Goal: Task Accomplishment & Management: Manage account settings

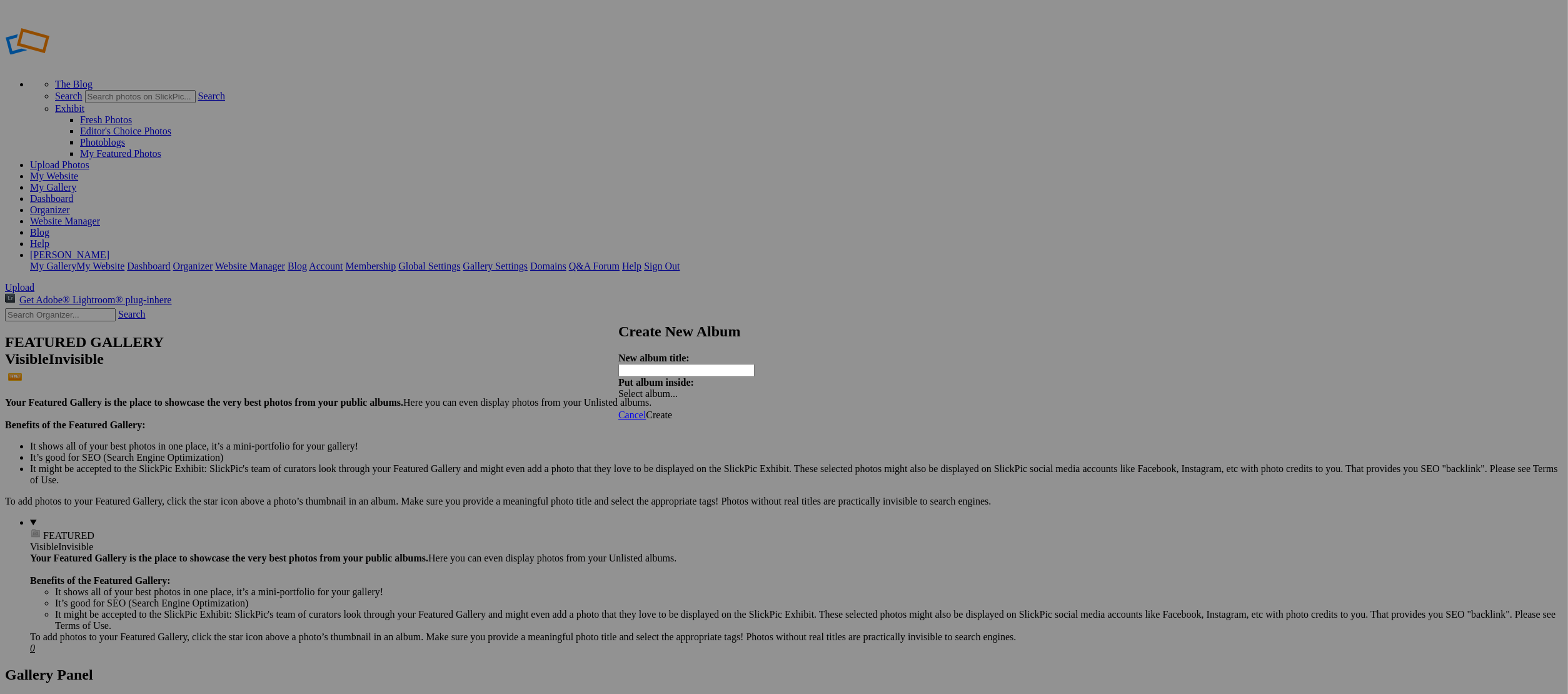
click at [695, 366] on input "text" at bounding box center [687, 371] width 136 height 13
type input "Police Softball"
click at [672, 410] on link "Create" at bounding box center [659, 415] width 27 height 11
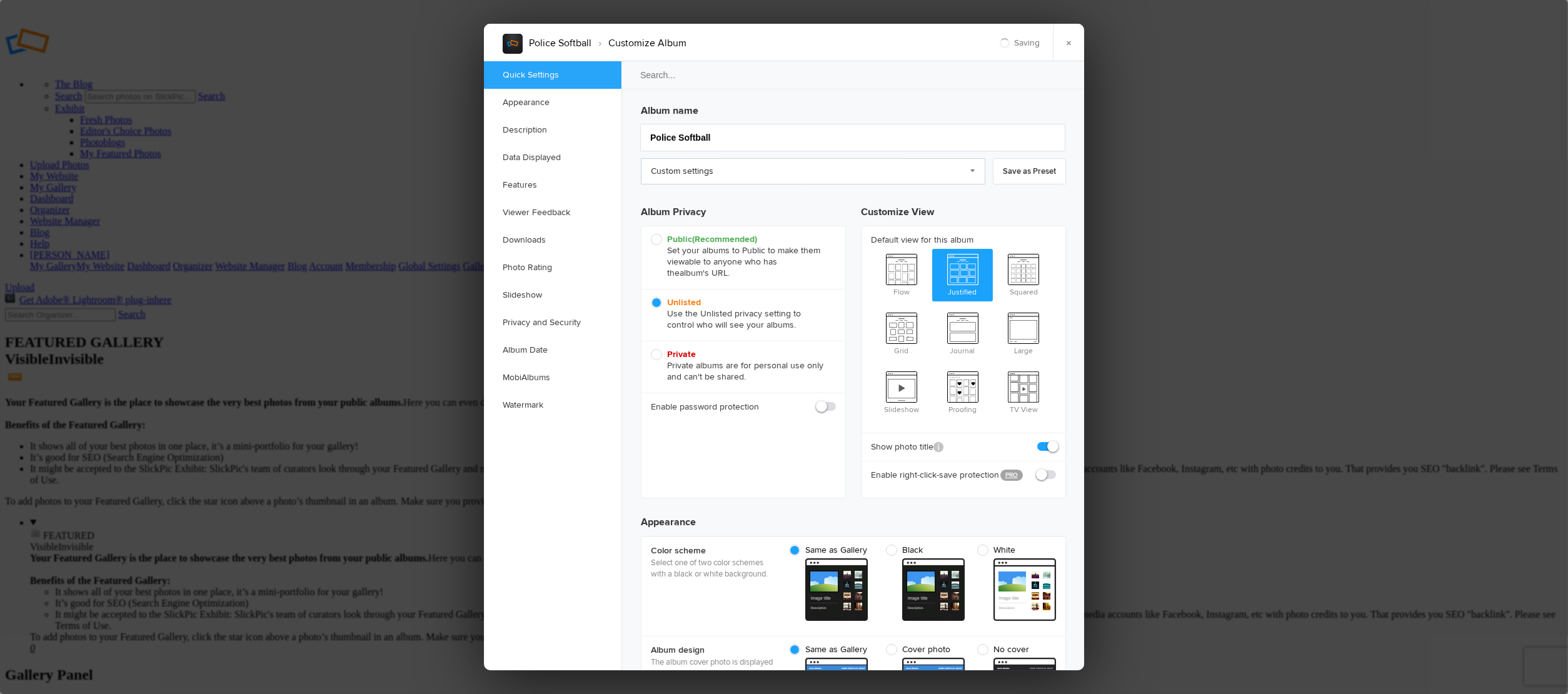
click at [701, 170] on link "Custom settings" at bounding box center [813, 171] width 345 height 27
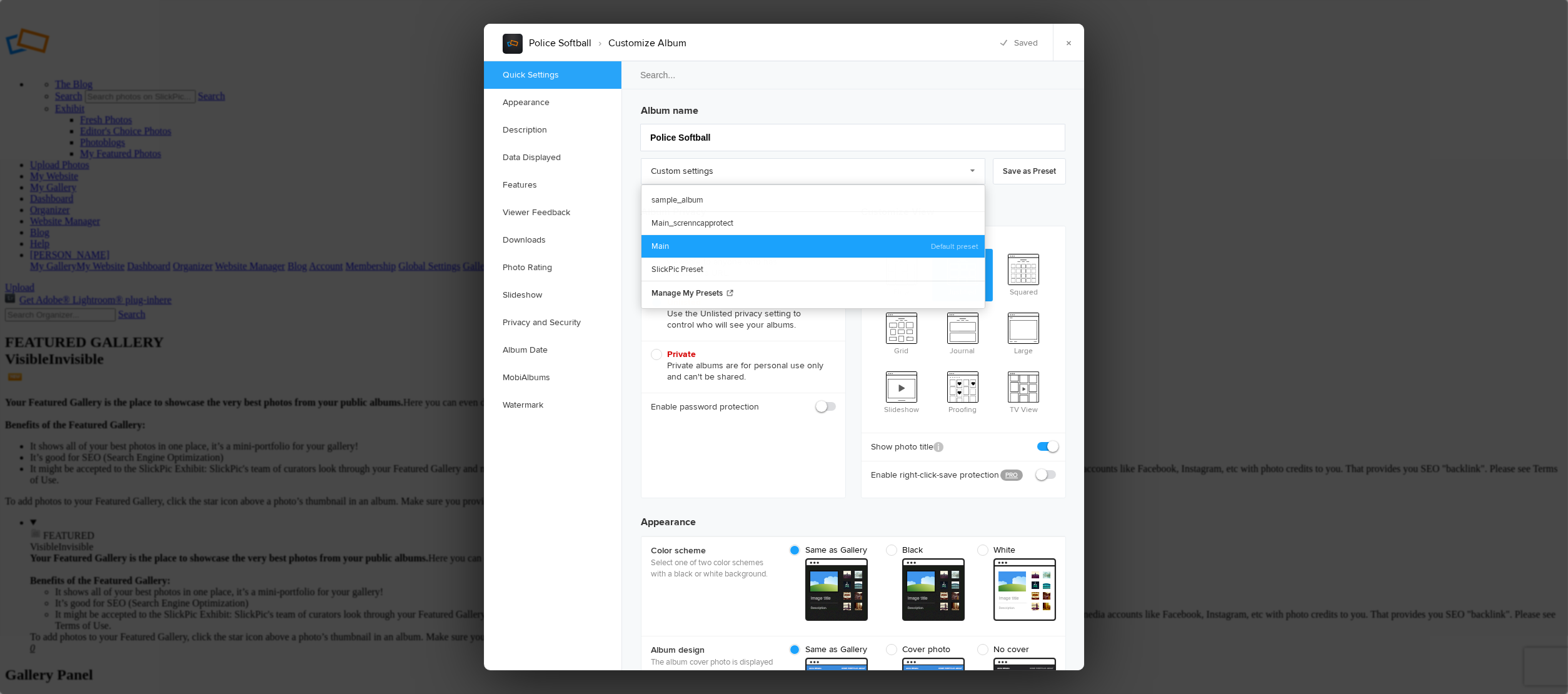
click at [675, 239] on link "Main" at bounding box center [813, 246] width 343 height 23
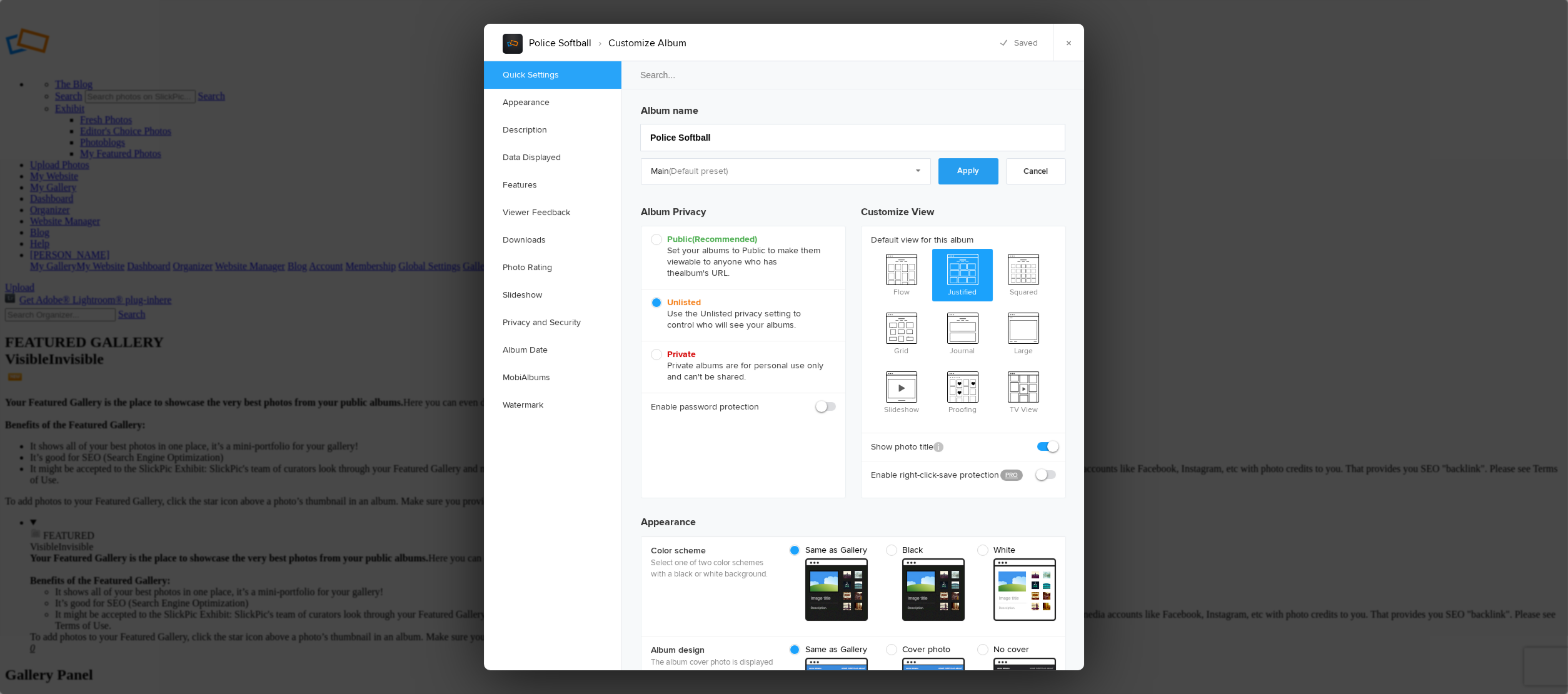
click at [961, 167] on link "Apply" at bounding box center [968, 171] width 60 height 27
checkbox input "true"
click at [1068, 47] on link "×" at bounding box center [1069, 42] width 32 height 37
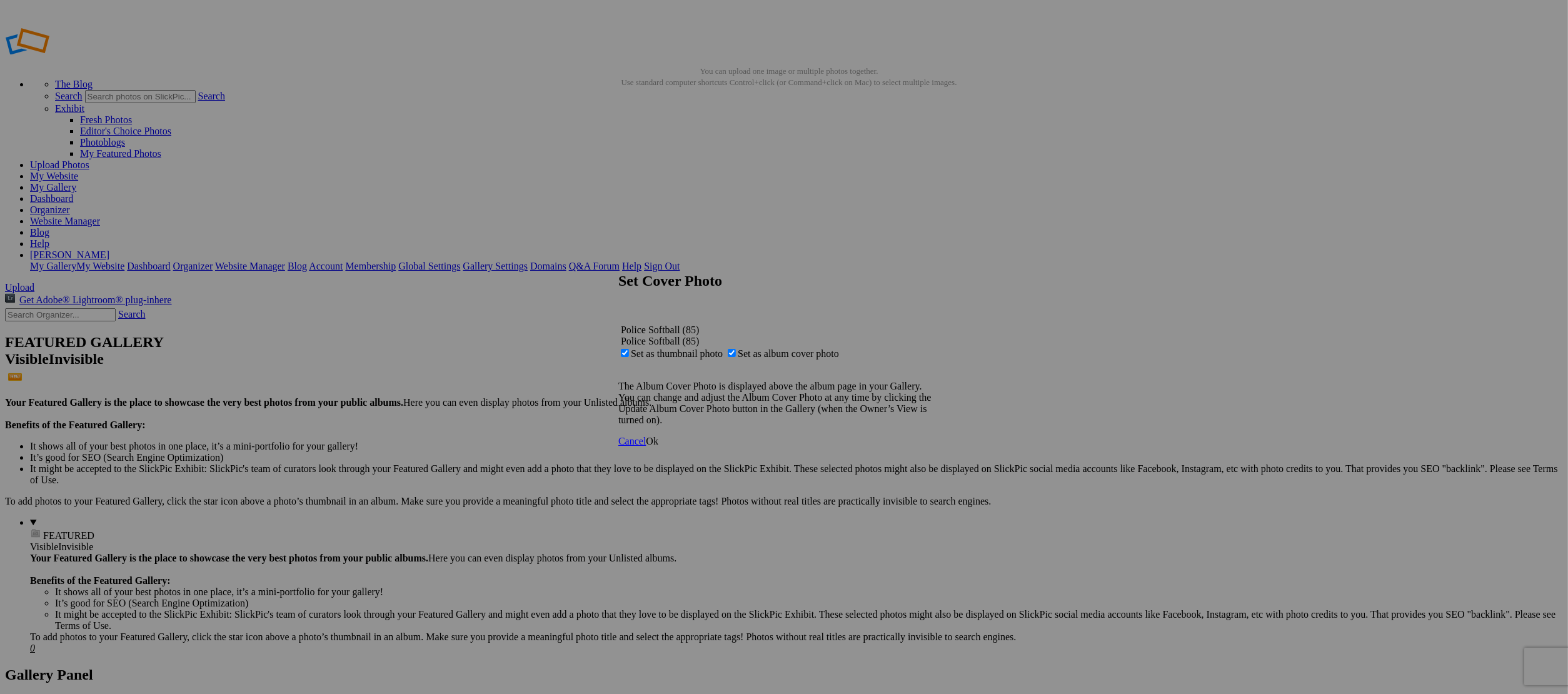
click at [658, 446] on span "Ok" at bounding box center [651, 441] width 12 height 11
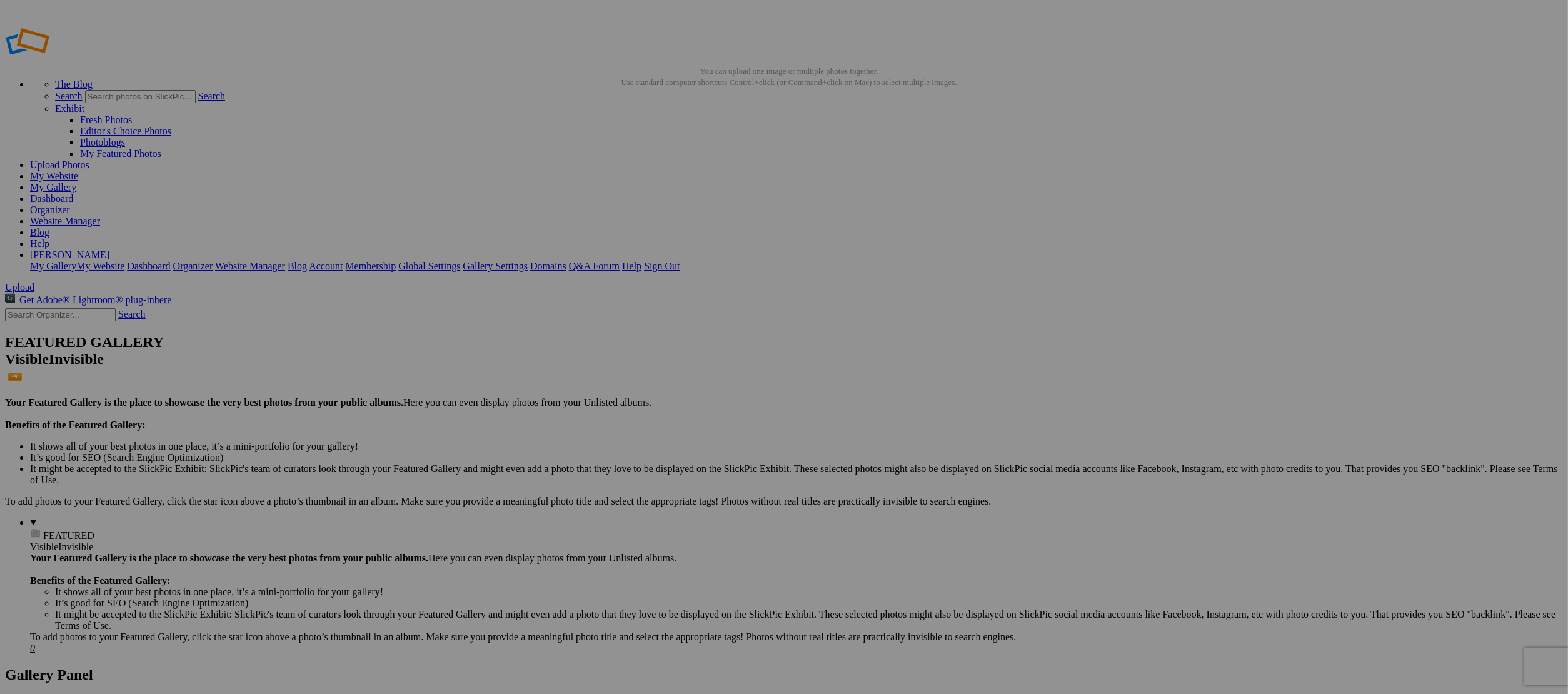
click at [657, 364] on input "text" at bounding box center [687, 371] width 136 height 13
type input "Kayak"
click at [672, 410] on span "Create" at bounding box center [659, 415] width 27 height 11
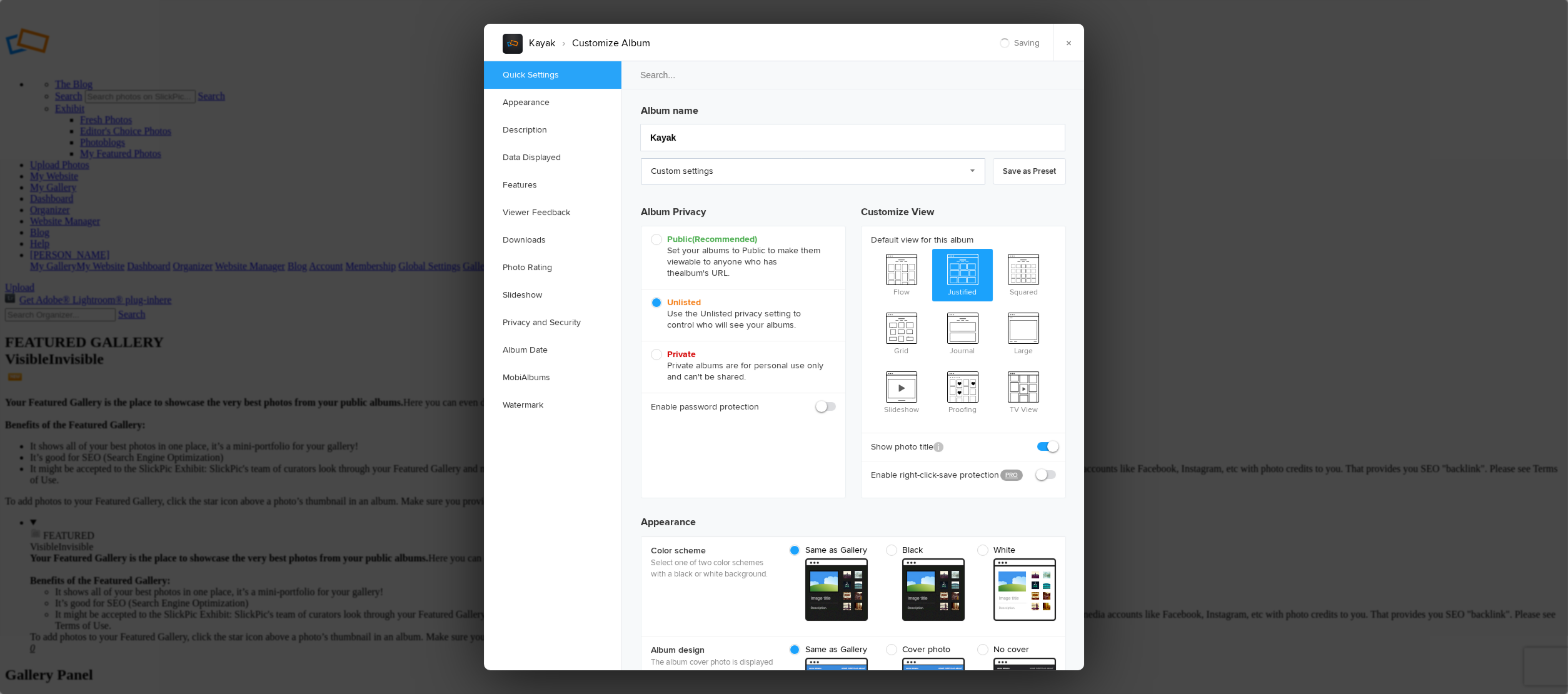
click at [721, 178] on link "Custom settings" at bounding box center [813, 171] width 345 height 27
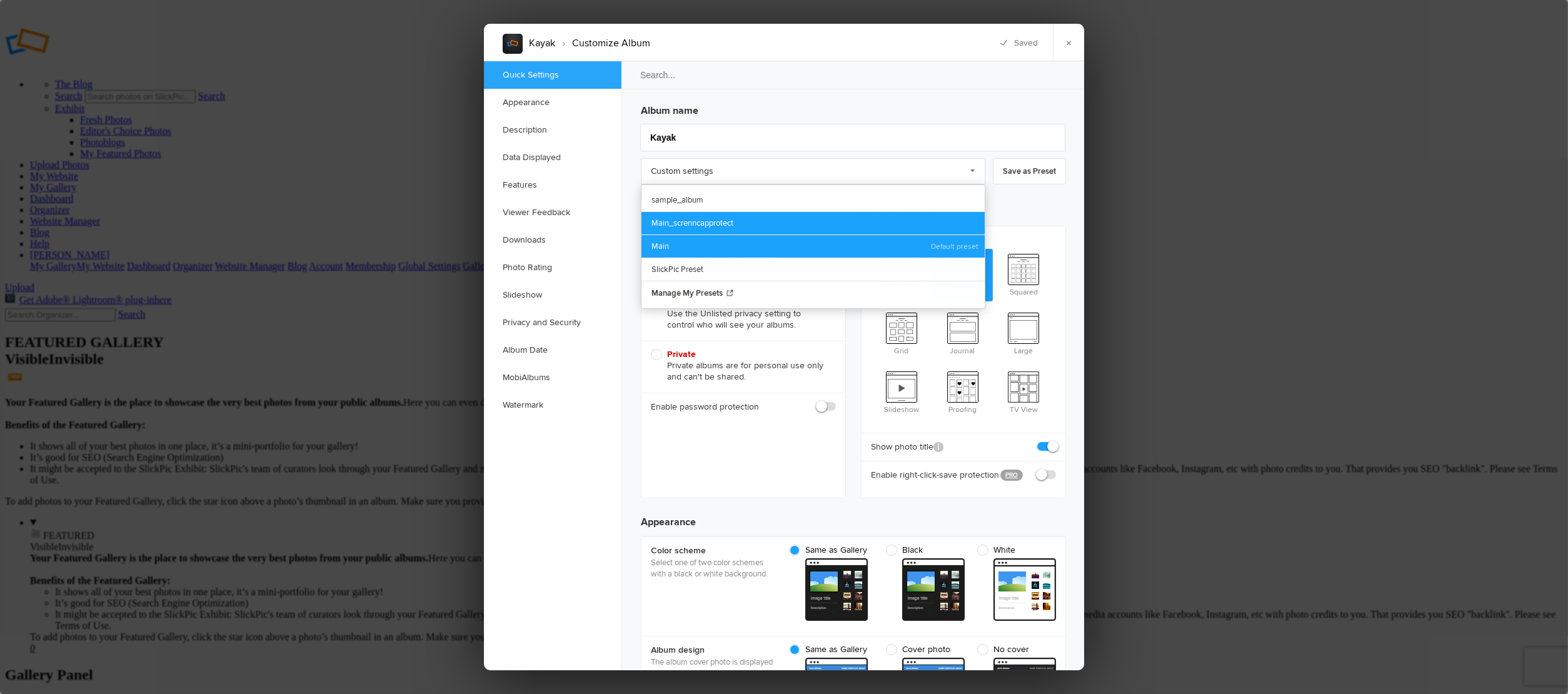
click at [690, 236] on div "Custom settings sample_album Main_screnncapprotect Main SlickPic Preset Manage …" at bounding box center [813, 246] width 345 height 124
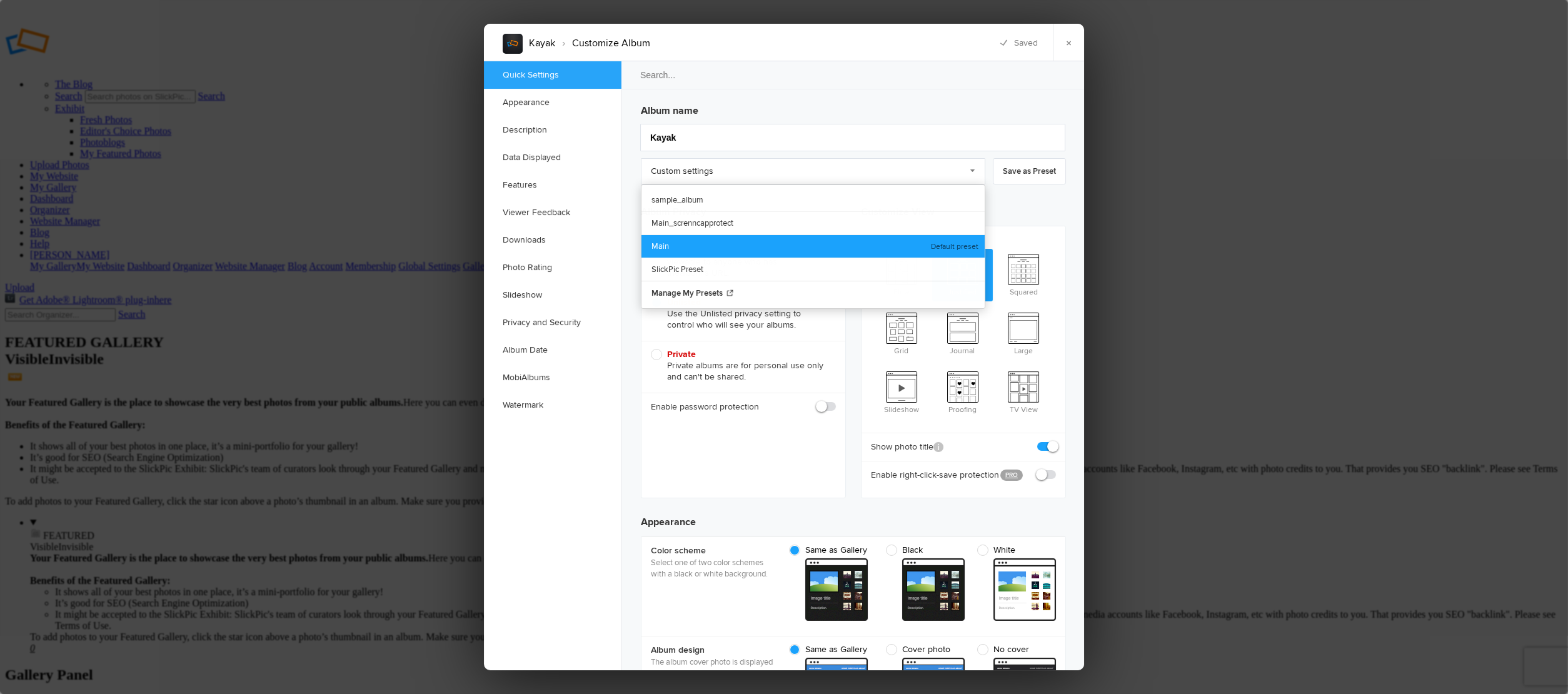
drag, startPoint x: 676, startPoint y: 239, endPoint x: 687, endPoint y: 239, distance: 11.0
click at [676, 239] on link "Main" at bounding box center [813, 246] width 343 height 23
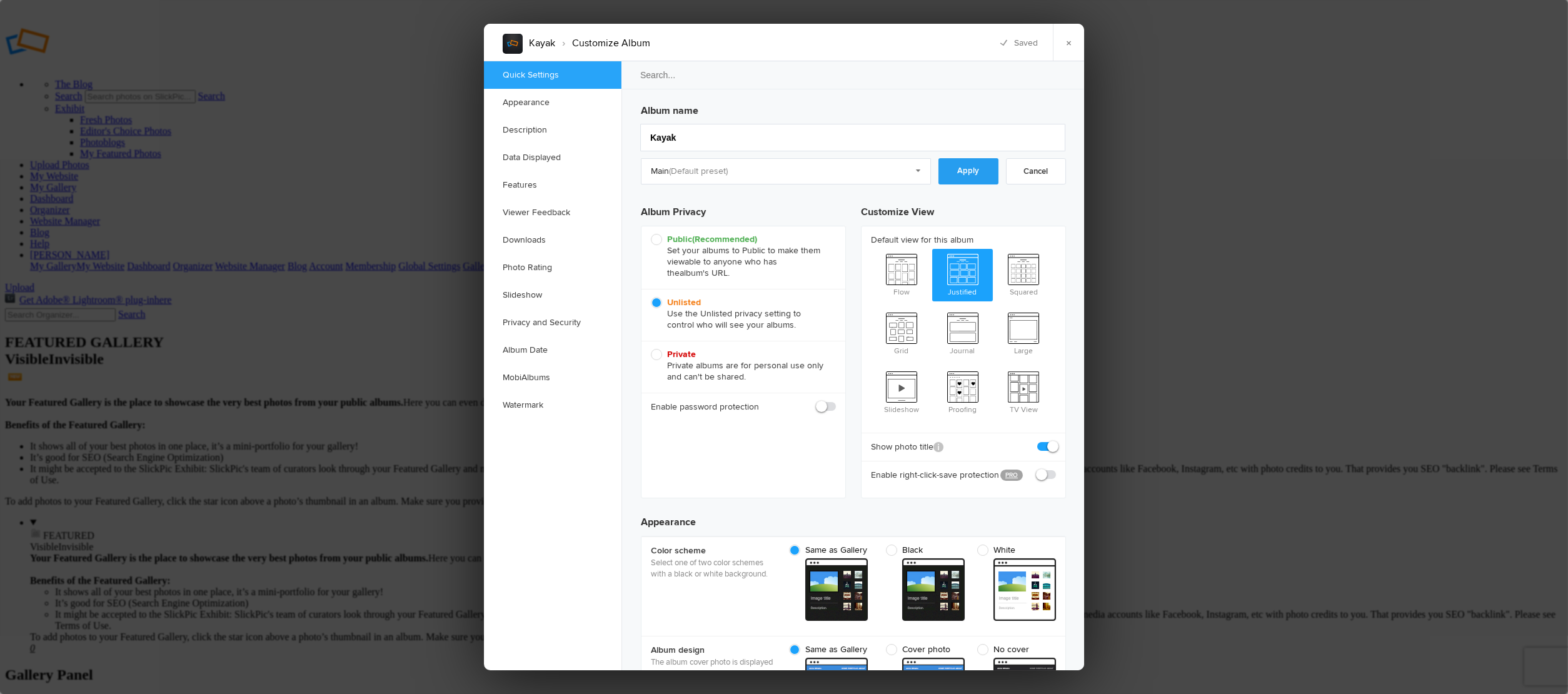
click at [973, 171] on link "Apply" at bounding box center [968, 171] width 60 height 27
checkbox input "true"
click at [1072, 47] on link "×" at bounding box center [1069, 42] width 32 height 37
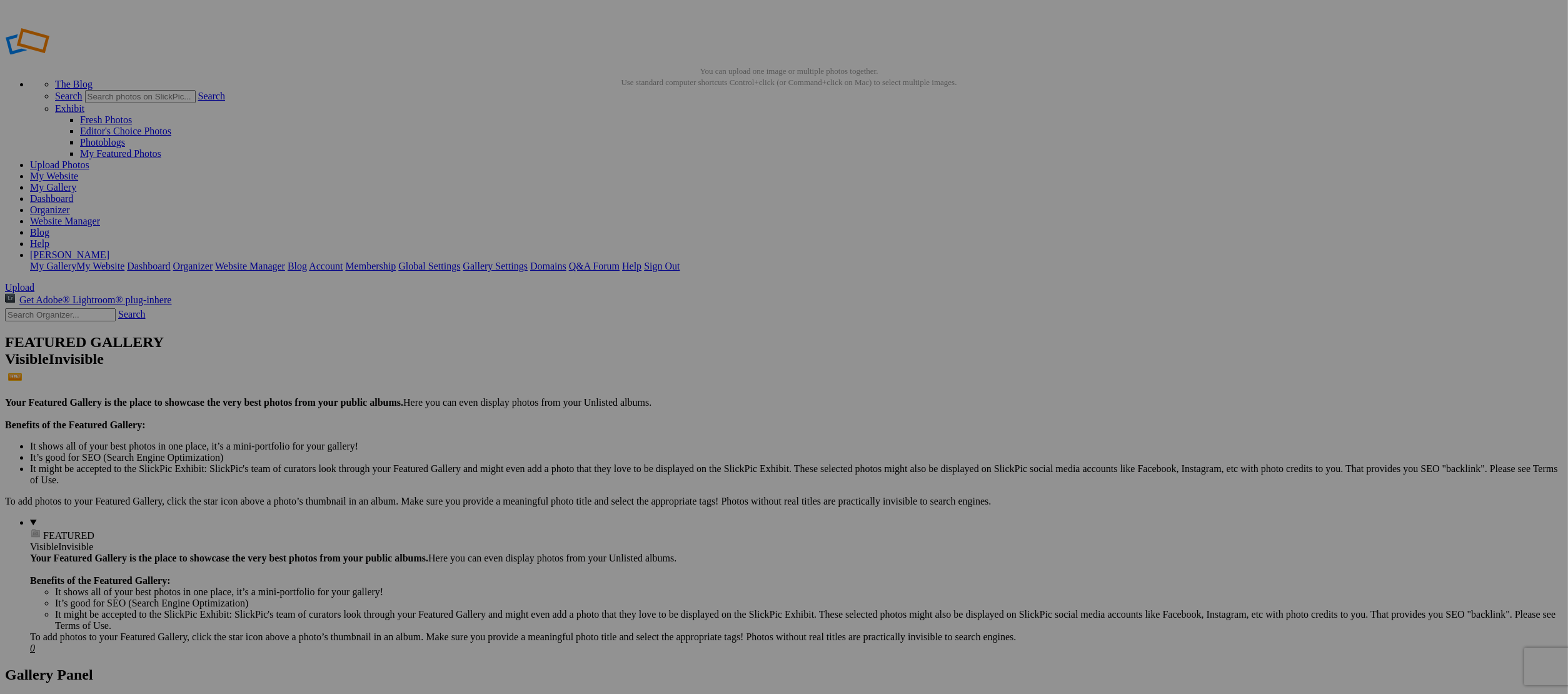
drag, startPoint x: 898, startPoint y: 431, endPoint x: 970, endPoint y: 371, distance: 93.7
click at [701, 435] on span "Yes" at bounding box center [694, 440] width 14 height 11
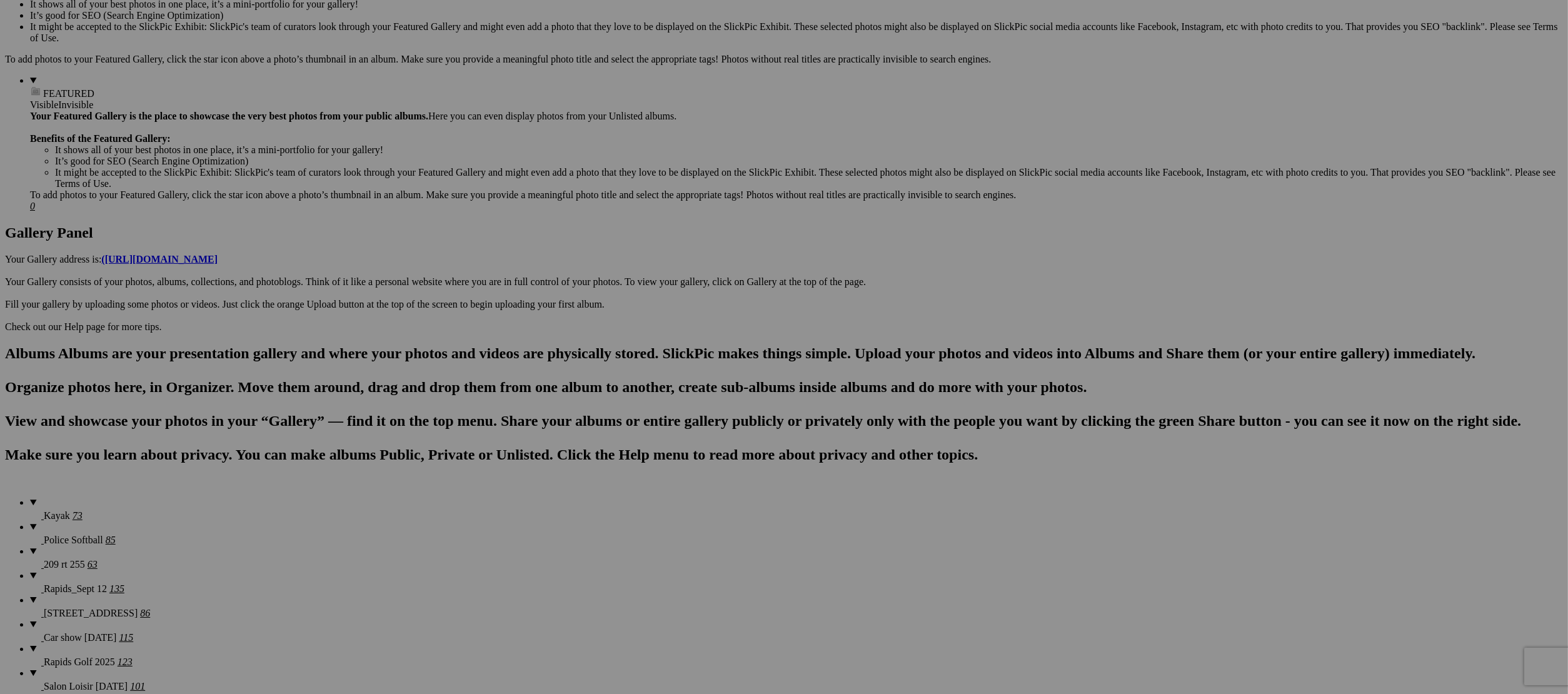
scroll to position [443, 0]
click at [701, 429] on link "Yes" at bounding box center [694, 429] width 14 height 11
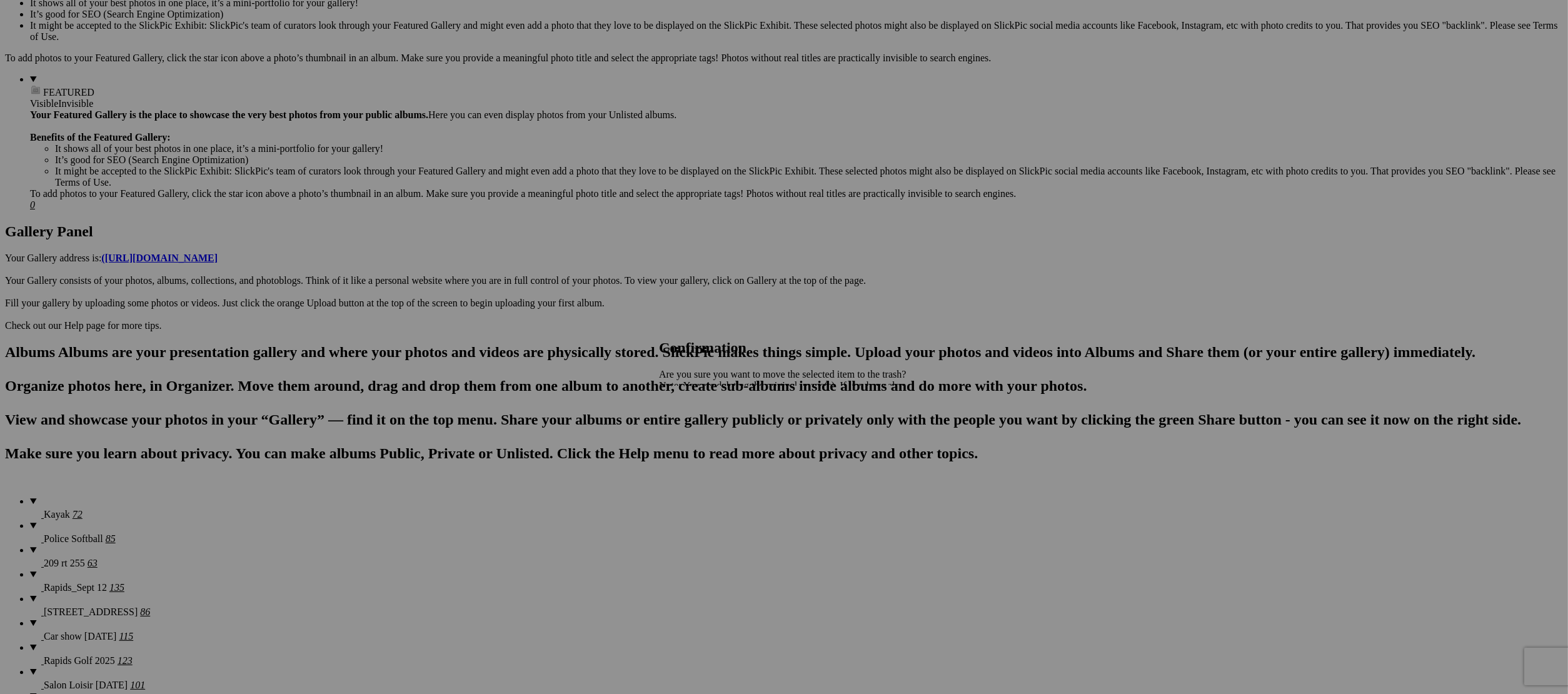
click at [701, 427] on span "Yes" at bounding box center [694, 429] width 14 height 11
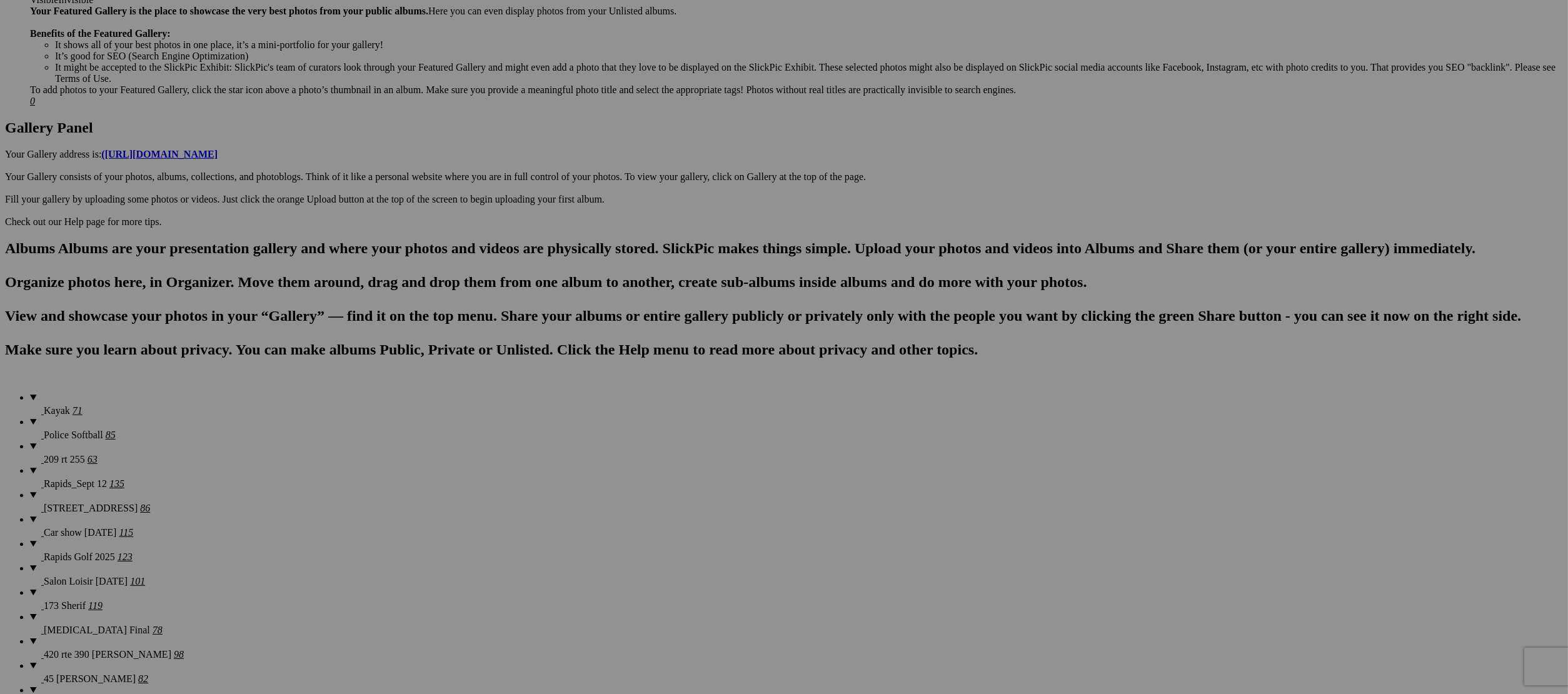
scroll to position [550, 0]
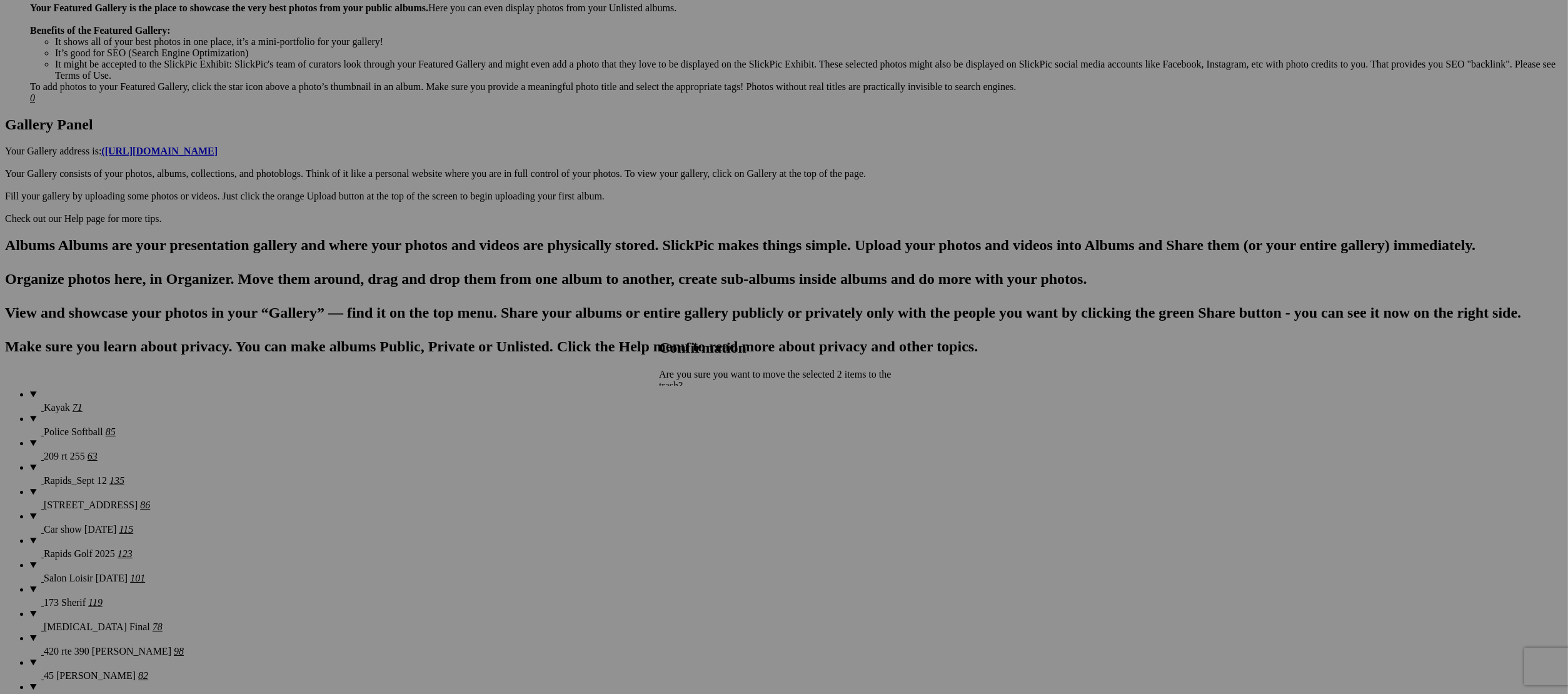
click at [701, 435] on span "Yes" at bounding box center [694, 440] width 14 height 11
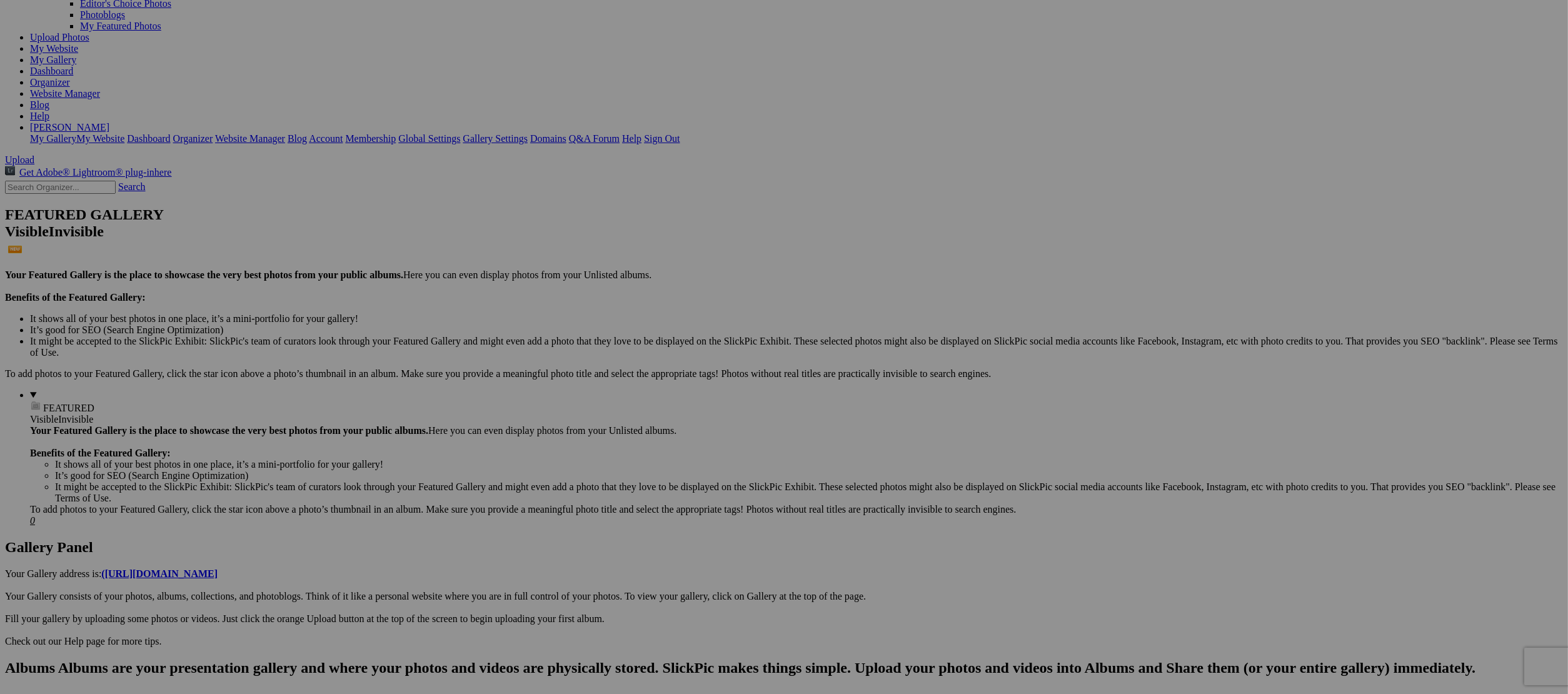
scroll to position [0, 0]
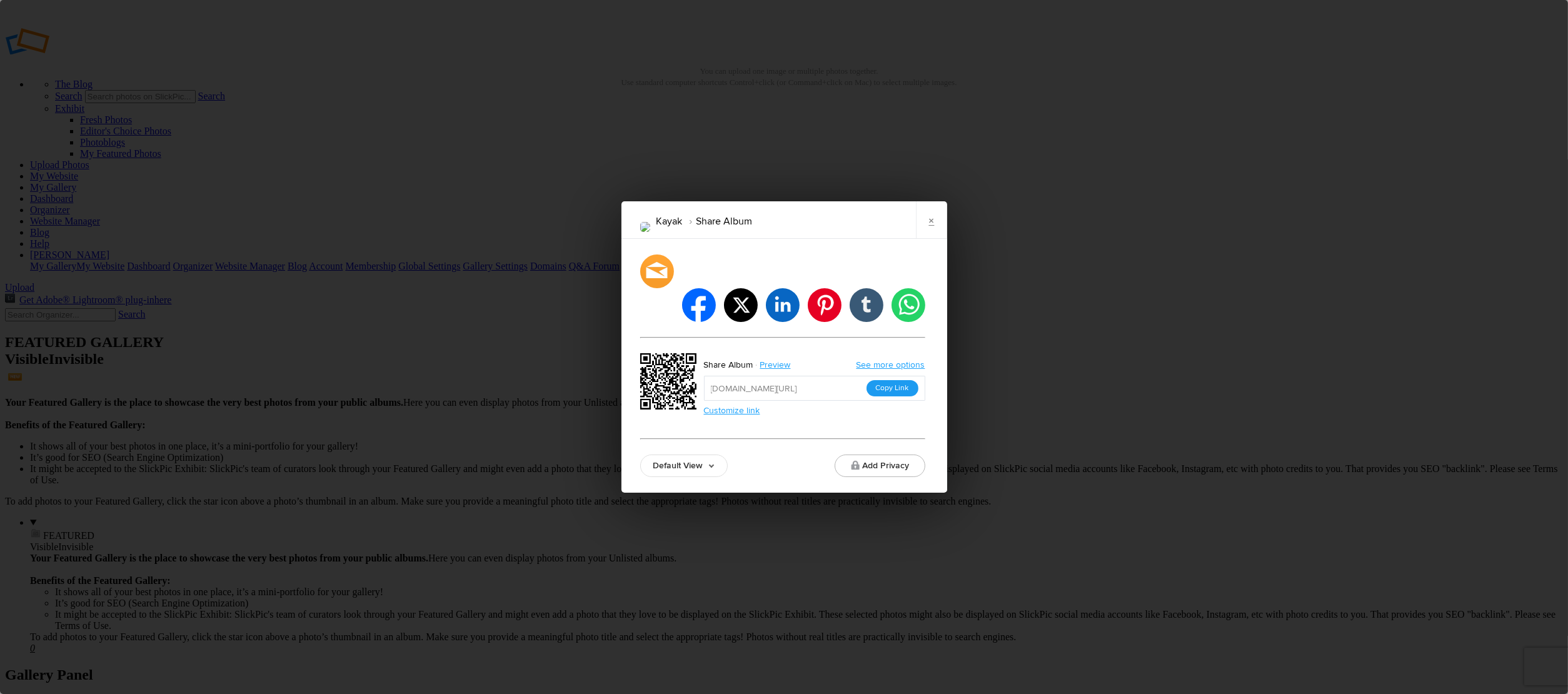
click at [904, 380] on button "Copy Link" at bounding box center [892, 388] width 52 height 17
click at [934, 238] on link "×" at bounding box center [932, 220] width 32 height 37
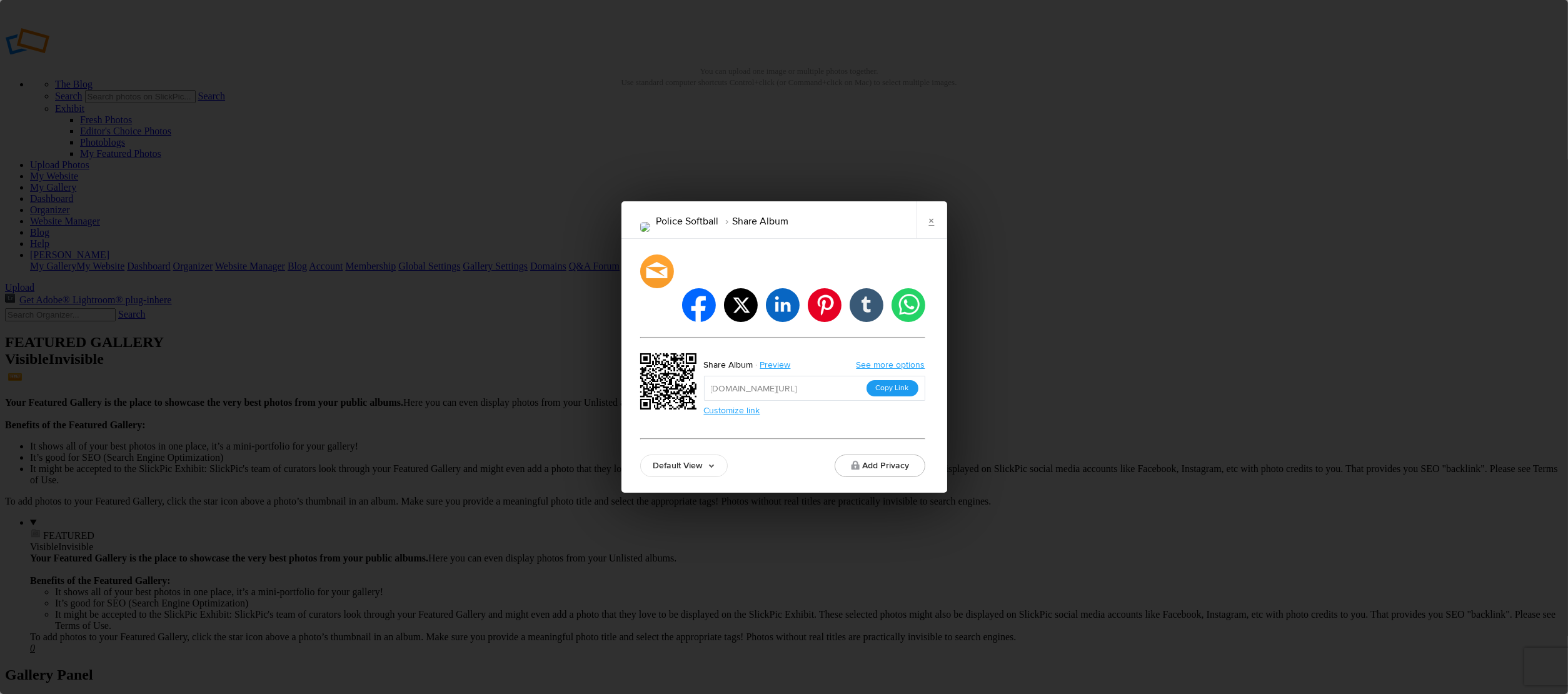
click at [884, 380] on button "Copy Link" at bounding box center [892, 388] width 52 height 17
click at [945, 233] on link "×" at bounding box center [932, 220] width 32 height 37
